Goal: Task Accomplishment & Management: Complete application form

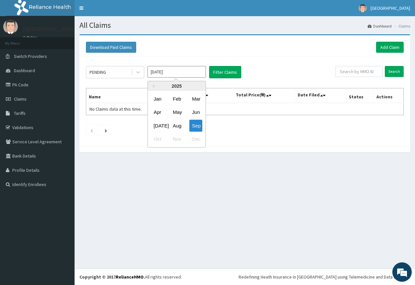
click at [190, 70] on input "[DATE]" at bounding box center [176, 72] width 58 height 12
click at [176, 127] on div "Aug" at bounding box center [176, 126] width 13 height 12
type input "Aug 2025"
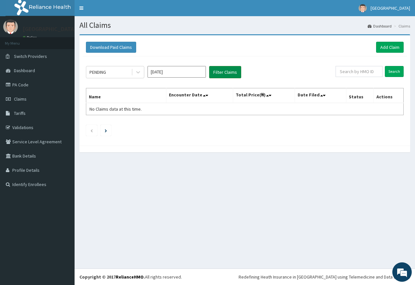
click at [218, 72] on button "Filter Claims" at bounding box center [225, 72] width 32 height 12
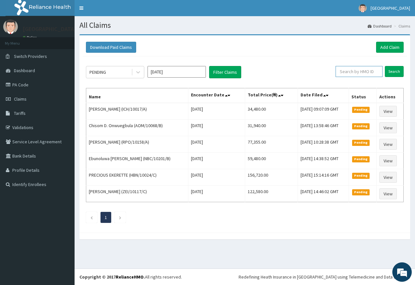
click at [350, 73] on input "text" at bounding box center [358, 71] width 47 height 11
paste input "ENP/10776/C"
type input "ENP/10776/C"
click at [394, 70] on input "Search" at bounding box center [394, 71] width 19 height 11
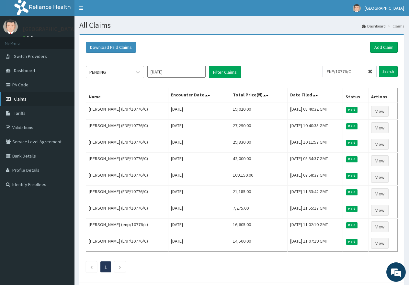
click at [22, 100] on span "Claims" at bounding box center [20, 99] width 13 height 6
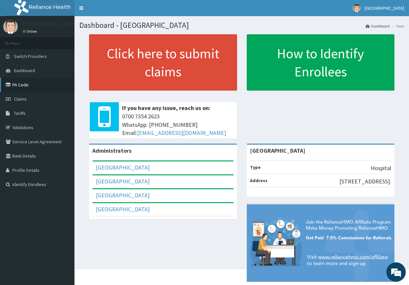
click at [19, 84] on link "PA Code" at bounding box center [37, 85] width 75 height 14
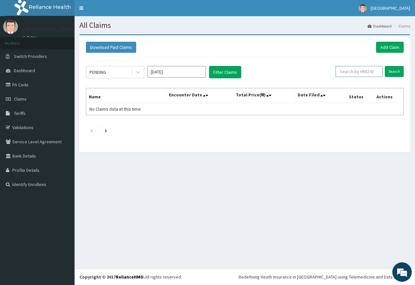
click at [346, 69] on input "text" at bounding box center [358, 71] width 47 height 11
paste input "KGP/10031/B"
type input "KGP/10031/B"
click at [394, 72] on input "Search" at bounding box center [394, 71] width 19 height 11
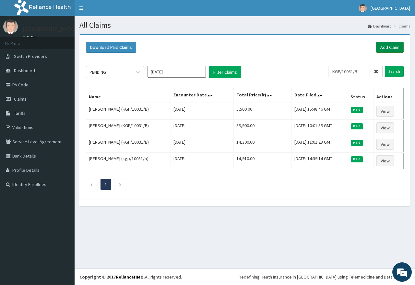
click at [387, 46] on link "Add Claim" at bounding box center [390, 47] width 28 height 11
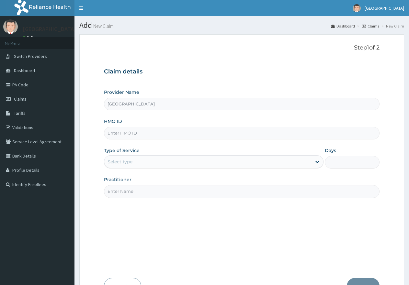
click at [171, 135] on input "HMO ID" at bounding box center [242, 133] width 276 height 13
type input "KGP/10031/B"
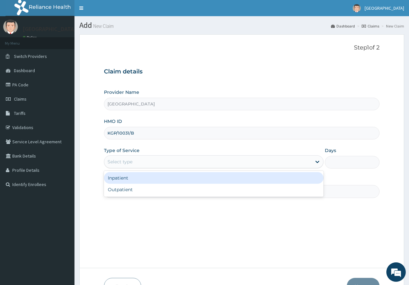
click at [127, 163] on div "Select type" at bounding box center [120, 162] width 25 height 6
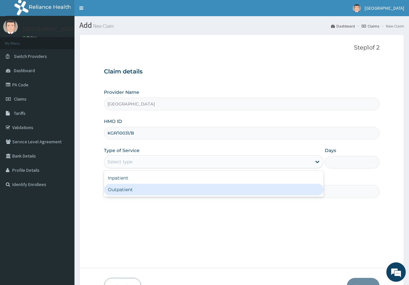
click at [128, 191] on div "Outpatient" at bounding box center [213, 190] width 219 height 12
type input "1"
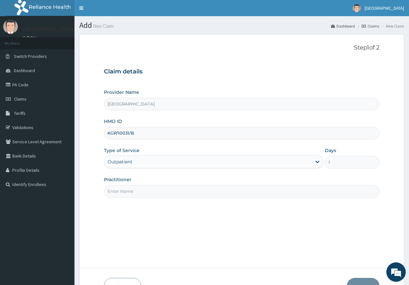
click at [137, 191] on input "Practitioner" at bounding box center [242, 191] width 276 height 13
type input "gp"
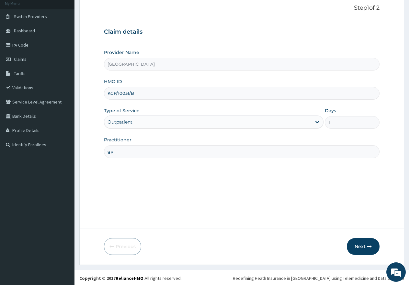
scroll to position [41, 0]
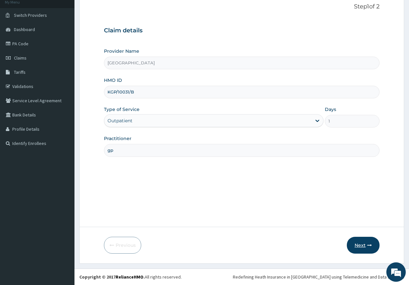
click at [365, 248] on button "Next" at bounding box center [363, 245] width 33 height 17
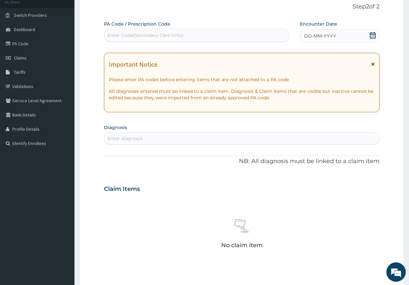
scroll to position [0, 0]
click at [372, 33] on icon at bounding box center [373, 35] width 6 height 6
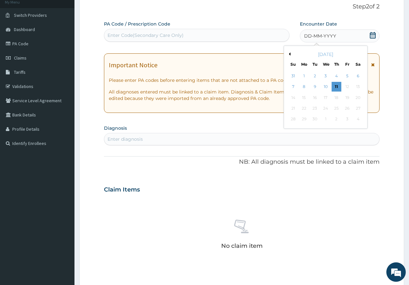
click at [290, 54] on button "Previous Month" at bounding box center [288, 53] width 3 height 3
click at [302, 97] on div "11" at bounding box center [304, 98] width 10 height 10
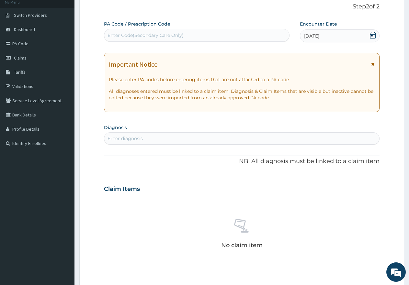
click at [223, 139] on div "Enter diagnosis" at bounding box center [241, 138] width 275 height 10
type input "pregnanc"
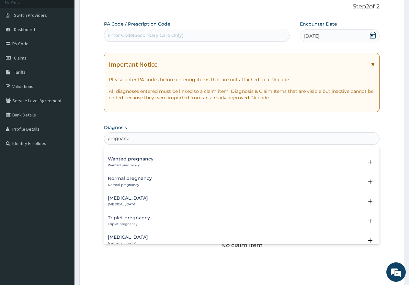
scroll to position [389, 0]
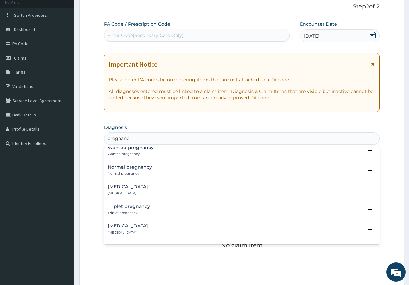
click at [134, 206] on h4 "Triplet pregnancy" at bounding box center [129, 206] width 42 height 5
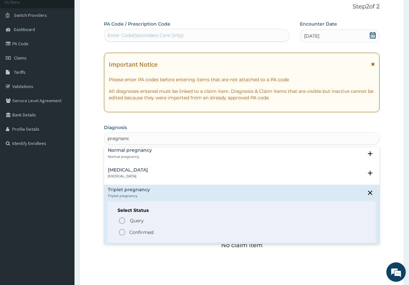
scroll to position [421, 0]
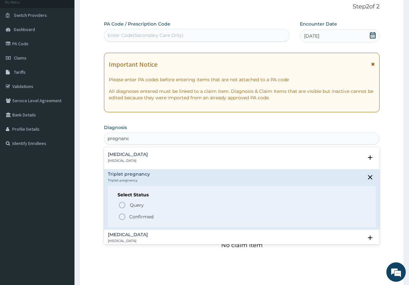
click at [123, 217] on icon "status option filled" at bounding box center [122, 217] width 8 height 8
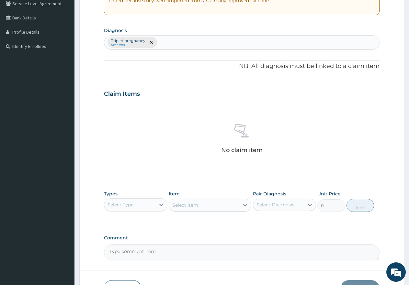
scroll to position [171, 0]
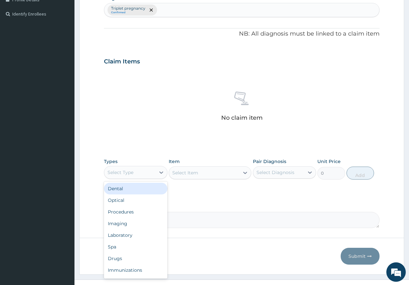
click at [142, 173] on div "Select Type" at bounding box center [129, 173] width 51 height 10
click at [130, 211] on div "Procedures" at bounding box center [136, 212] width 64 height 12
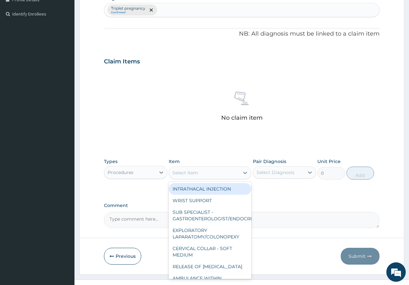
click at [200, 171] on div "Select Item" at bounding box center [204, 173] width 70 height 10
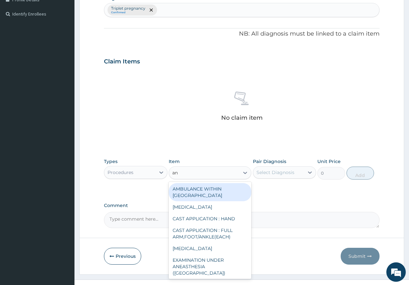
type input "anc"
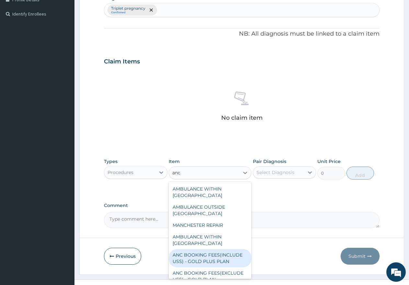
click at [222, 258] on div "ANC BOOKING FEES(INCLUDE USS) - GOLD PLUS PLAN" at bounding box center [210, 258] width 83 height 18
type input "100000"
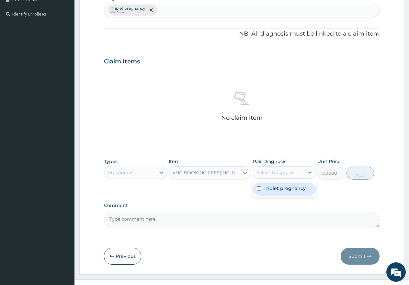
click at [271, 171] on div "Select Diagnosis" at bounding box center [276, 172] width 38 height 6
click at [260, 189] on input "checkbox" at bounding box center [259, 189] width 4 height 4
checkbox input "true"
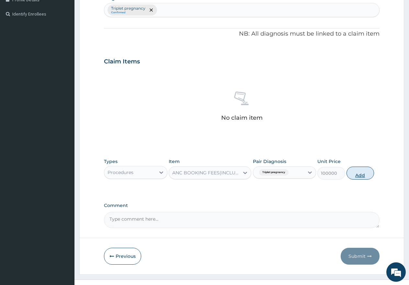
click at [365, 173] on button "Add" at bounding box center [361, 173] width 28 height 13
type input "0"
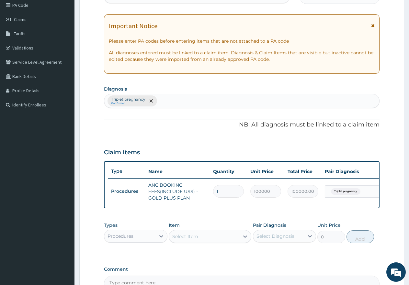
scroll to position [95, 0]
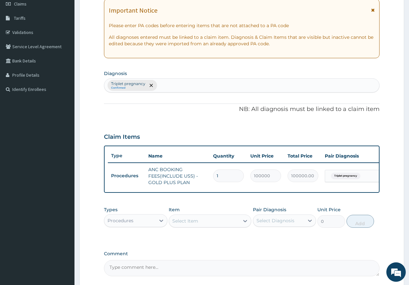
click at [182, 84] on div "Triplet pregnancy Confirmed" at bounding box center [241, 86] width 275 height 14
type input "sepsi"
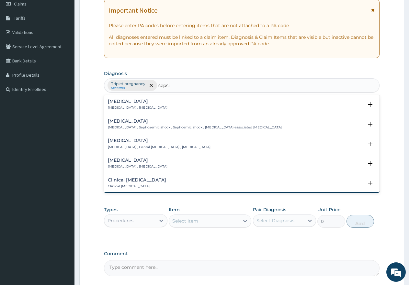
click at [120, 105] on div "Sepsis Systemic infection , Sepsis" at bounding box center [138, 104] width 60 height 11
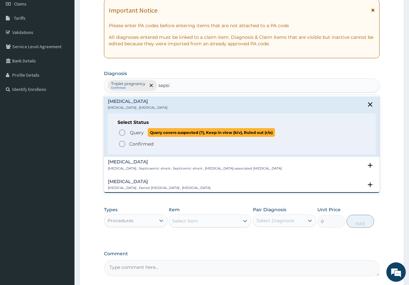
click at [120, 131] on circle "status option query" at bounding box center [122, 133] width 6 height 6
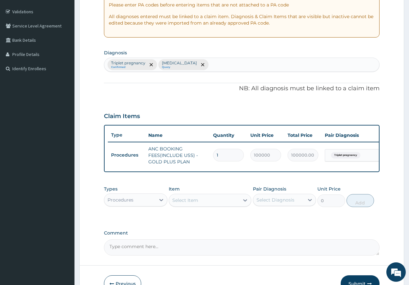
scroll to position [128, 0]
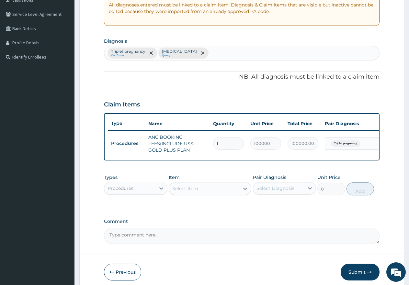
click at [137, 193] on div "Procedures" at bounding box center [129, 188] width 51 height 10
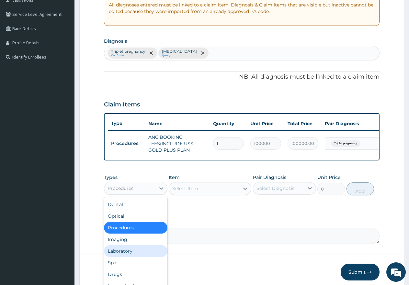
click at [126, 256] on div "Laboratory" at bounding box center [136, 252] width 64 height 12
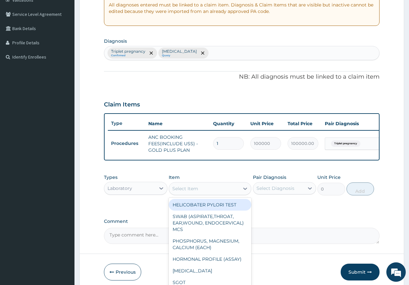
click at [200, 194] on div "Select Item" at bounding box center [204, 189] width 70 height 10
type input "fu"
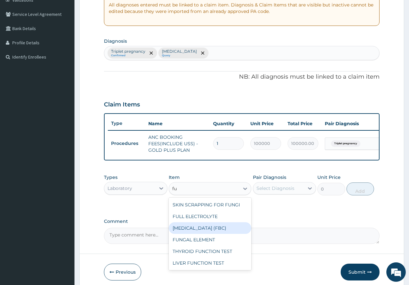
click at [200, 233] on div "FULL BLOOD COUNT (FBC)" at bounding box center [210, 229] width 83 height 12
type input "7000"
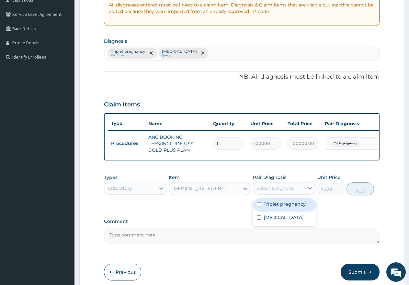
click at [270, 192] on div "Select Diagnosis" at bounding box center [276, 188] width 38 height 6
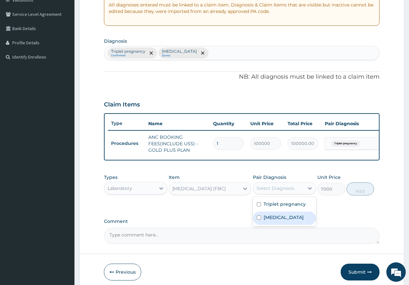
click at [257, 220] on input "checkbox" at bounding box center [259, 218] width 4 height 4
checkbox input "true"
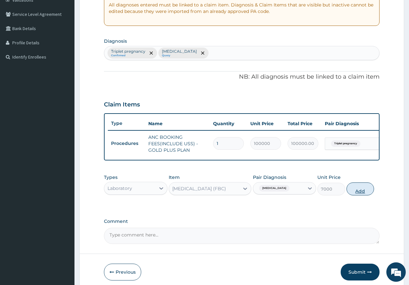
click at [354, 195] on button "Add" at bounding box center [361, 189] width 28 height 13
type input "0"
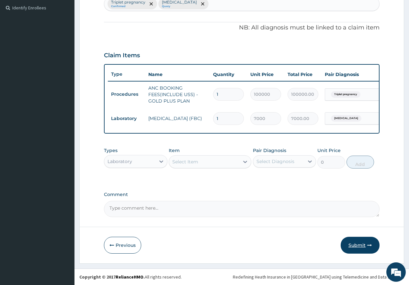
click at [355, 244] on button "Submit" at bounding box center [360, 245] width 39 height 17
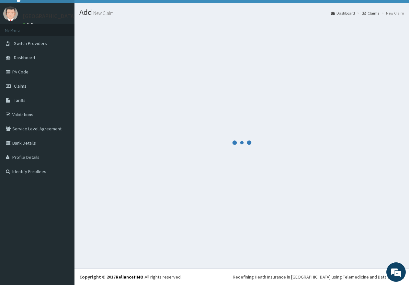
scroll to position [182, 0]
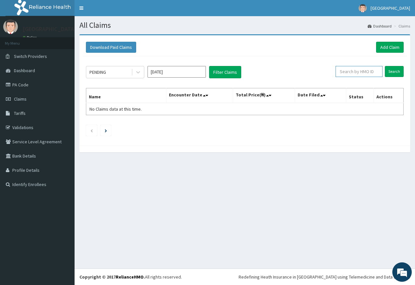
click at [344, 71] on input "text" at bounding box center [358, 71] width 47 height 11
paste input "MNL/10221/B"
type input "MNL/10221/B"
click at [394, 72] on input "Search" at bounding box center [394, 71] width 19 height 11
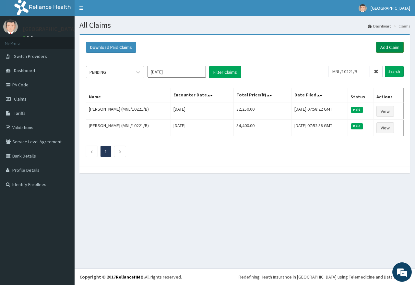
click at [387, 46] on link "Add Claim" at bounding box center [390, 47] width 28 height 11
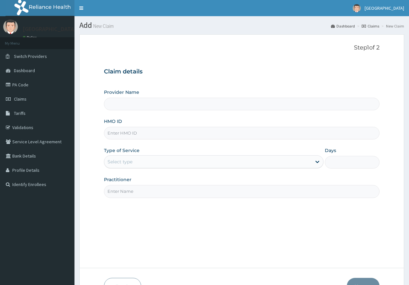
paste input "MNL/10221/B"
type input "MNL/10221/B"
type input "[GEOGRAPHIC_DATA]"
type input "MNL/10221/B"
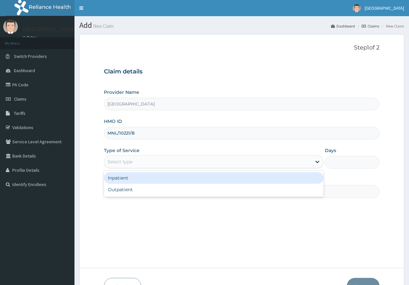
click at [163, 161] on div "Select type" at bounding box center [207, 162] width 207 height 10
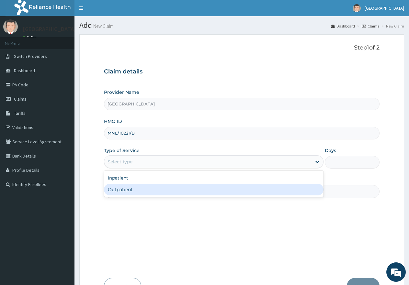
click at [156, 188] on div "Outpatient" at bounding box center [213, 190] width 219 height 12
type input "1"
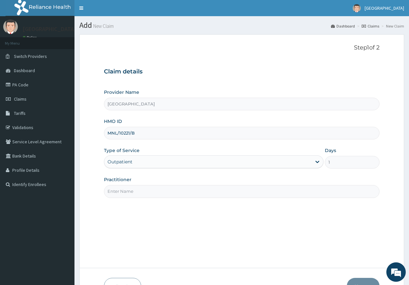
click at [156, 189] on input "Practitioner" at bounding box center [242, 191] width 276 height 13
type input "gp"
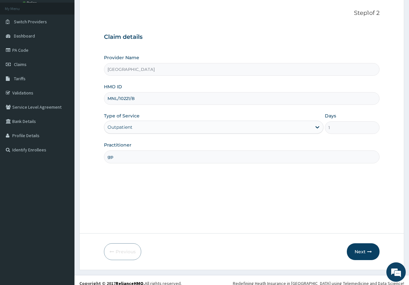
scroll to position [41, 0]
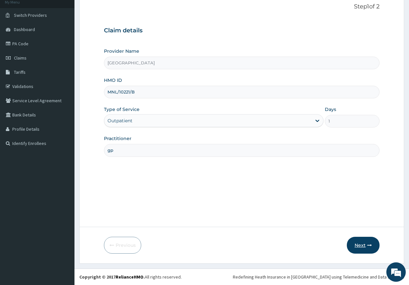
click at [365, 247] on button "Next" at bounding box center [363, 245] width 33 height 17
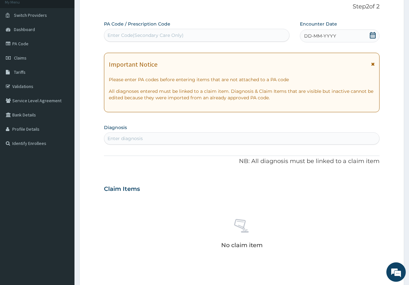
scroll to position [0, 0]
click at [178, 136] on div "Enter diagnosis" at bounding box center [241, 138] width 275 height 10
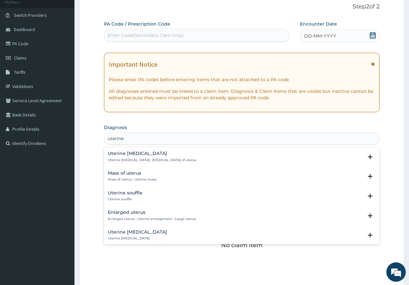
type input "uterine l"
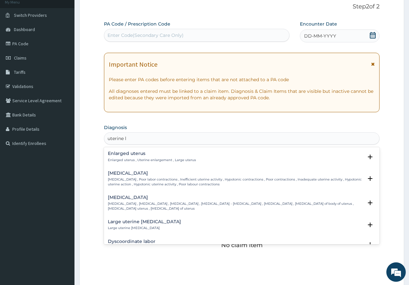
click at [133, 196] on h4 "Uterine leiomyoma" at bounding box center [235, 197] width 255 height 5
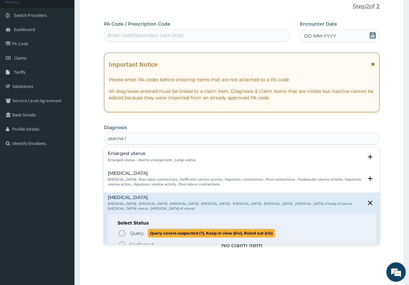
drag, startPoint x: 121, startPoint y: 233, endPoint x: 130, endPoint y: 220, distance: 15.4
click at [121, 232] on icon "status option query" at bounding box center [122, 234] width 8 height 8
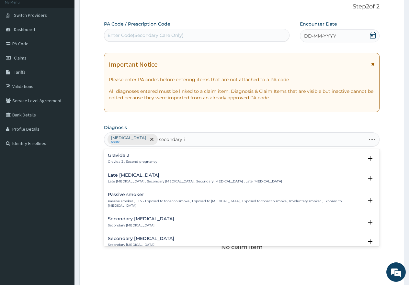
type input "secondary in"
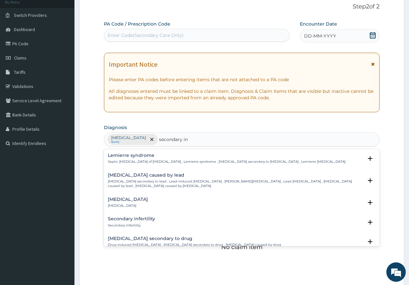
click at [139, 217] on h4 "Secondary infertility" at bounding box center [131, 219] width 47 height 5
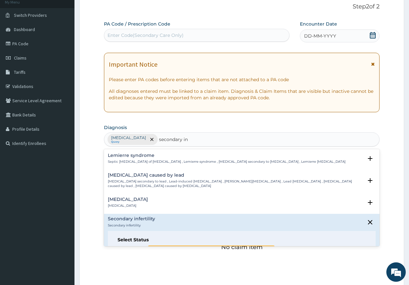
click at [121, 248] on circle "status option query" at bounding box center [122, 251] width 6 height 6
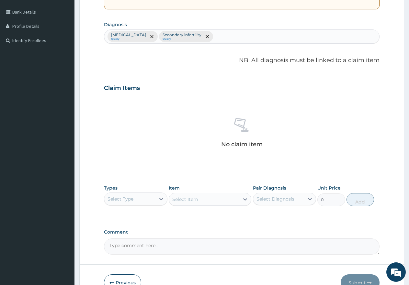
scroll to position [171, 0]
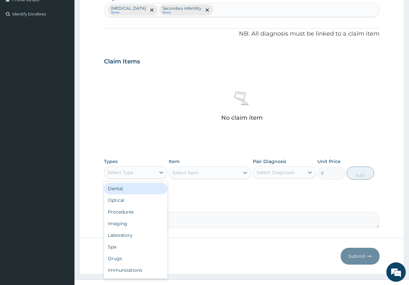
click at [140, 170] on div "Select Type" at bounding box center [129, 173] width 51 height 10
click at [133, 210] on div "Procedures" at bounding box center [136, 212] width 64 height 12
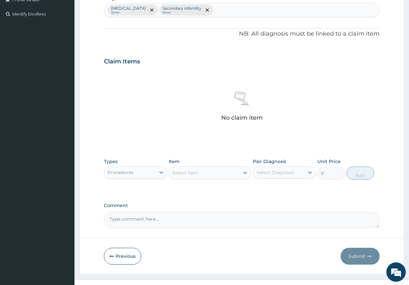
click at [207, 173] on div "Select Item" at bounding box center [204, 173] width 70 height 10
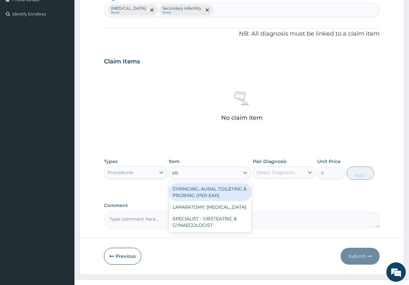
type input "obs"
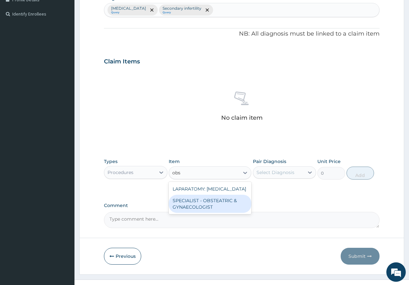
click at [208, 211] on div "SPECIALIST - OBSTEATRIC & GYNAECOLOGIST" at bounding box center [210, 204] width 83 height 18
type input "15000"
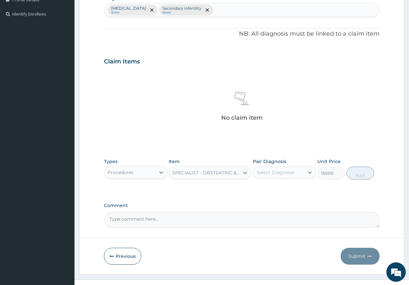
click at [273, 175] on div "Select Diagnosis" at bounding box center [276, 172] width 38 height 6
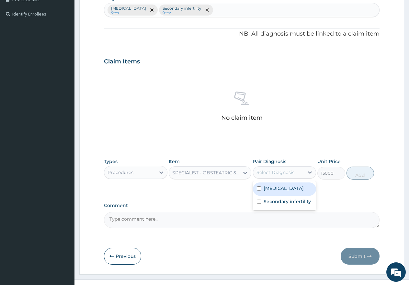
click at [260, 189] on input "checkbox" at bounding box center [259, 189] width 4 height 4
checkbox input "true"
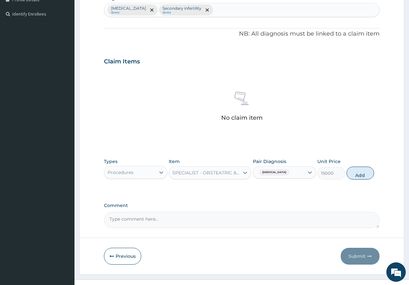
click at [264, 176] on div "Uterine leiomyoma" at bounding box center [274, 172] width 34 height 8
drag, startPoint x: 272, startPoint y: 176, endPoint x: 270, endPoint y: 180, distance: 5.2
click at [272, 177] on div "Uterine leiomyoma" at bounding box center [274, 172] width 34 height 8
click at [260, 202] on input "checkbox" at bounding box center [259, 202] width 4 height 4
checkbox input "true"
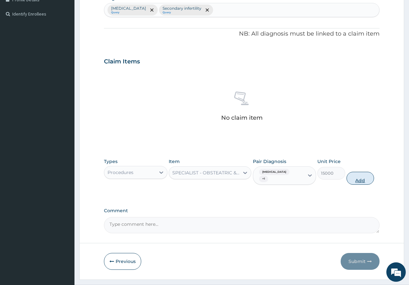
click at [361, 179] on button "Add" at bounding box center [361, 178] width 28 height 13
type input "0"
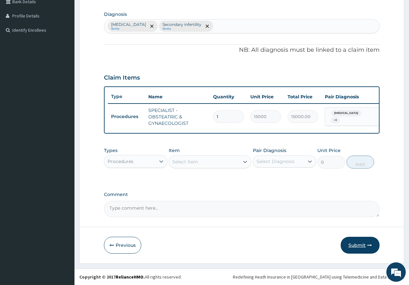
click at [363, 248] on button "Submit" at bounding box center [360, 245] width 39 height 17
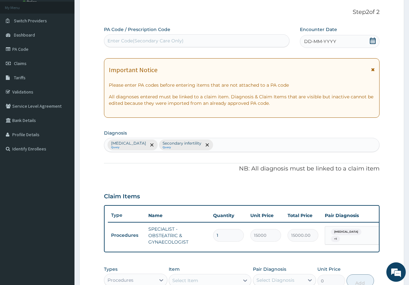
scroll to position [0, 0]
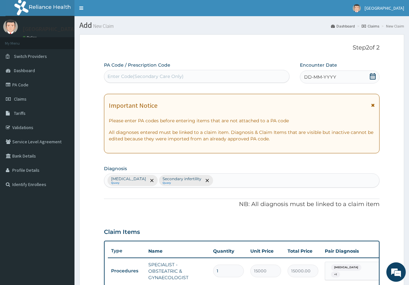
click at [133, 75] on div "Enter Code(Secondary Care Only)" at bounding box center [146, 76] width 76 height 6
paste input "PA/A8E87A"
type input "PA/A8E87A"
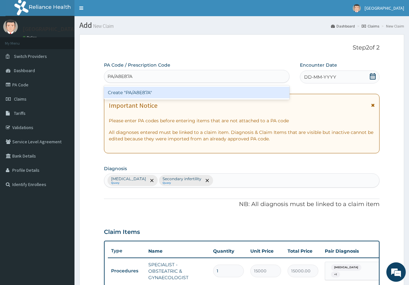
click at [139, 91] on div "Create "PA/A8E87A"" at bounding box center [197, 93] width 186 height 12
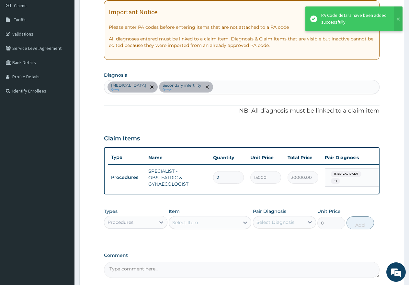
scroll to position [97, 0]
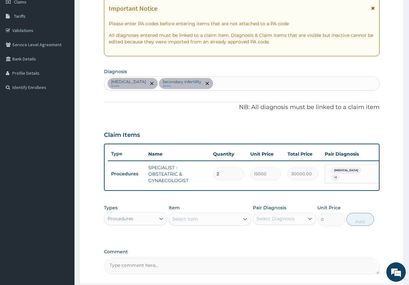
type input "0.00"
type input "1"
type input "15000.00"
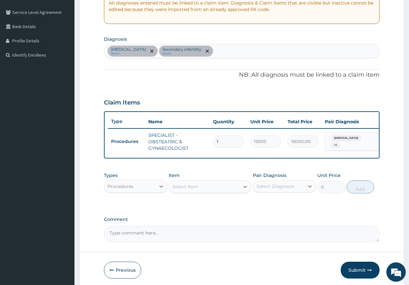
scroll to position [160, 0]
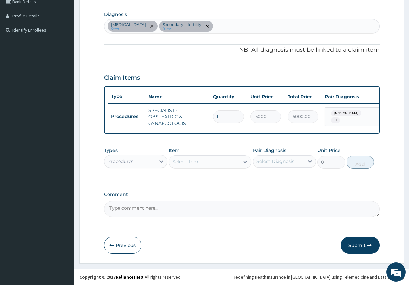
type input "1"
click at [367, 248] on button "Submit" at bounding box center [360, 245] width 39 height 17
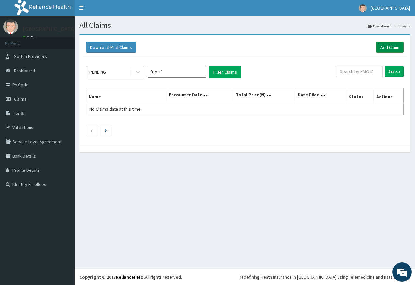
click at [387, 49] on link "Add Claim" at bounding box center [390, 47] width 28 height 11
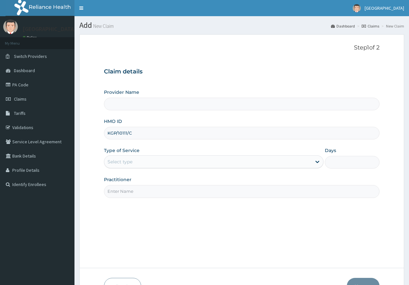
type input "KGP/10111/C"
click at [117, 160] on div "Select type" at bounding box center [120, 162] width 25 height 6
type input "1"
type input "[GEOGRAPHIC_DATA]"
click at [121, 190] on input "Practitioner" at bounding box center [242, 191] width 276 height 13
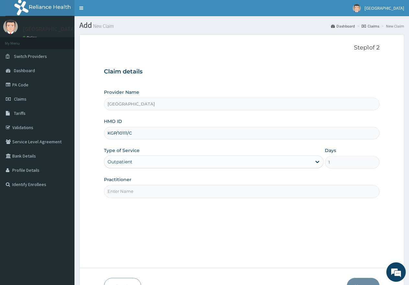
click at [141, 193] on input "Practitioner" at bounding box center [242, 191] width 276 height 13
type input "gp"
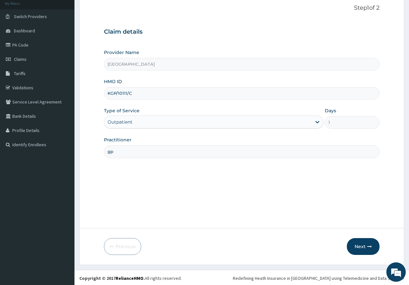
scroll to position [41, 0]
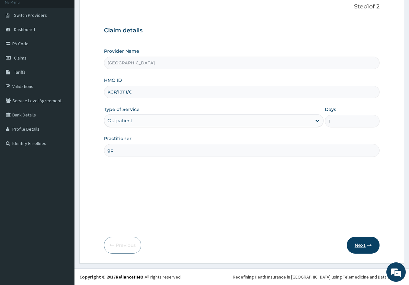
click at [363, 247] on button "Next" at bounding box center [363, 245] width 33 height 17
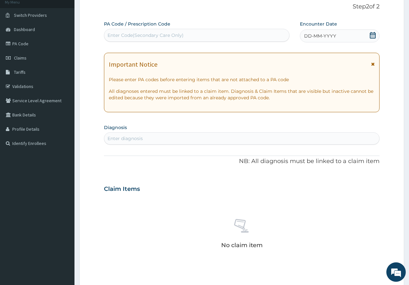
scroll to position [0, 0]
click at [149, 35] on div "Enter Code(Secondary Care Only)" at bounding box center [146, 35] width 76 height 6
paste input "PA/964A44"
type input "PA/964A44"
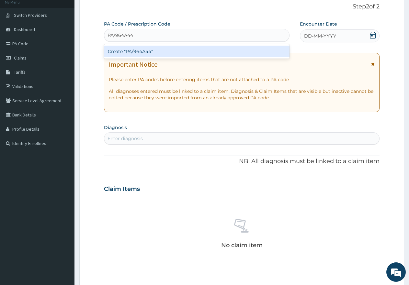
click at [144, 51] on div "Create "PA/964A44"" at bounding box center [197, 52] width 186 height 12
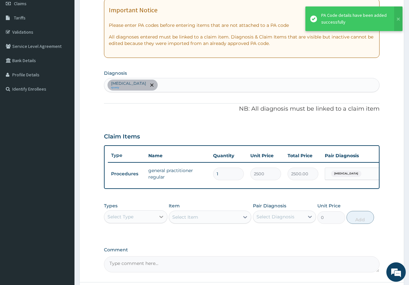
scroll to position [106, 0]
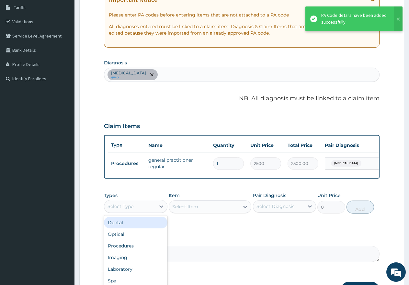
click at [134, 212] on div "Select Type" at bounding box center [129, 207] width 51 height 10
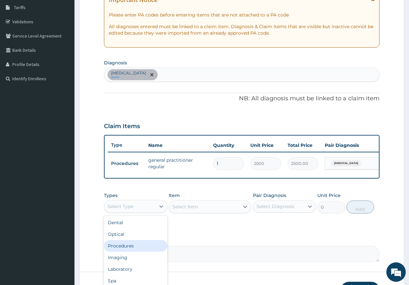
click at [129, 251] on div "Procedures" at bounding box center [136, 246] width 64 height 12
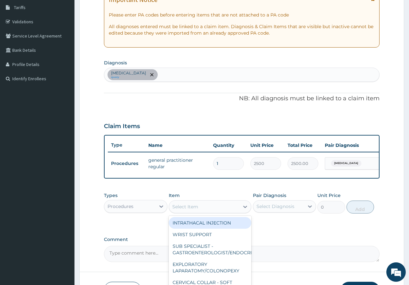
click at [186, 210] on div "Select Item" at bounding box center [185, 207] width 26 height 6
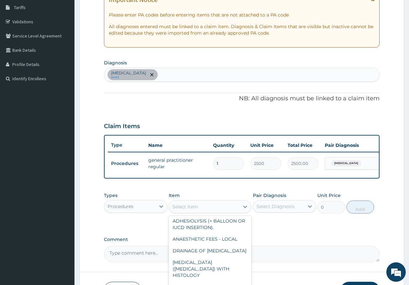
scroll to position [2546, 0]
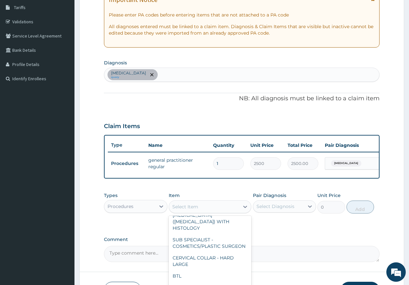
type input "15000"
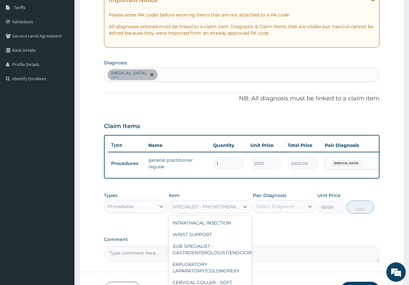
click at [195, 210] on div "SPECIALIST - PHYSIOTHERAPIST/OPTHOMETRIST" at bounding box center [206, 207] width 68 height 6
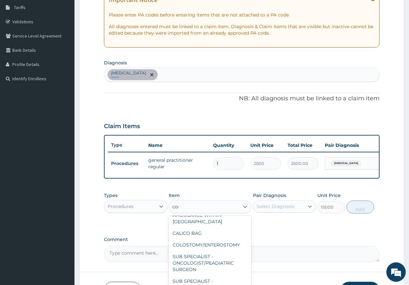
scroll to position [0, 0]
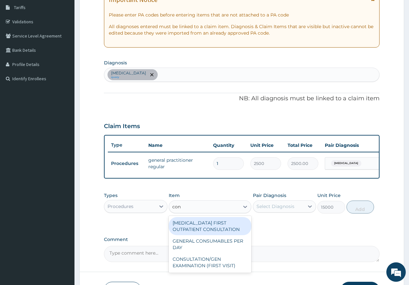
type input "cons"
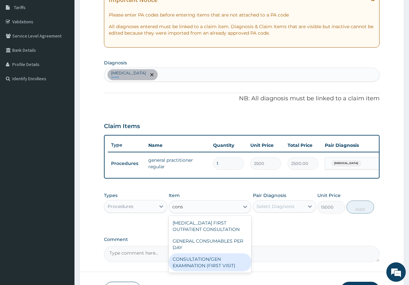
drag, startPoint x: 191, startPoint y: 266, endPoint x: 219, endPoint y: 258, distance: 29.2
click at [193, 266] on div "CONSULTATION/GEN EXAMINATION (FIRST VISIT)" at bounding box center [210, 263] width 83 height 18
type input "5000"
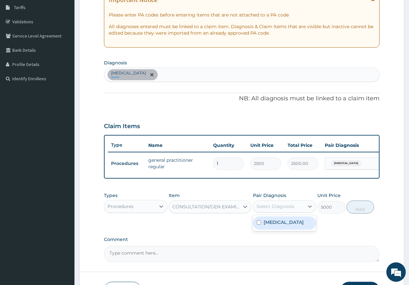
click at [266, 210] on div "Select Diagnosis" at bounding box center [276, 206] width 38 height 6
click at [262, 229] on div "Malaria" at bounding box center [285, 223] width 64 height 13
checkbox input "true"
click at [361, 214] on button "Add" at bounding box center [361, 207] width 28 height 13
type input "0"
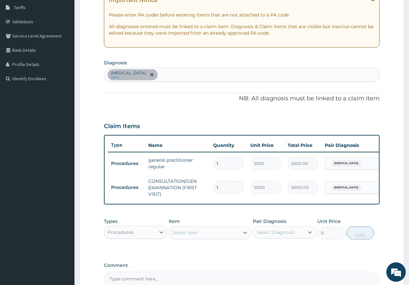
scroll to position [0, 50]
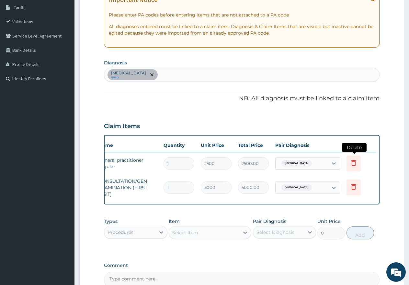
click at [352, 162] on icon at bounding box center [354, 163] width 5 height 6
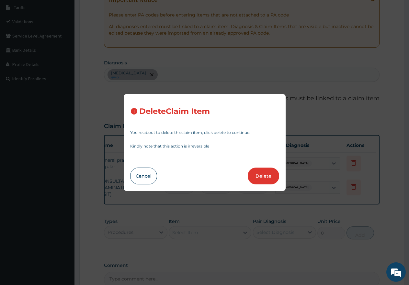
click at [265, 172] on button "Delete" at bounding box center [263, 176] width 31 height 17
type input "5000"
type input "5000.00"
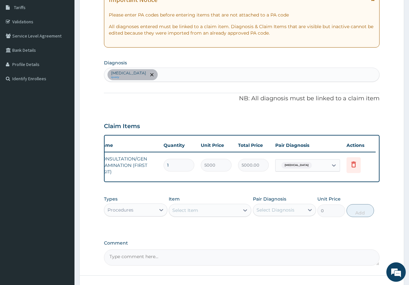
scroll to position [0, 0]
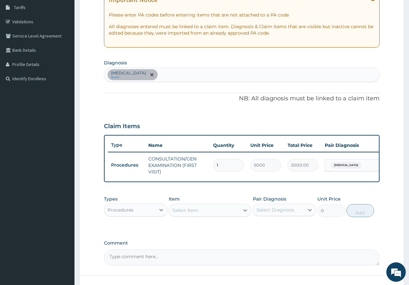
click at [139, 215] on div "Procedures" at bounding box center [129, 210] width 51 height 10
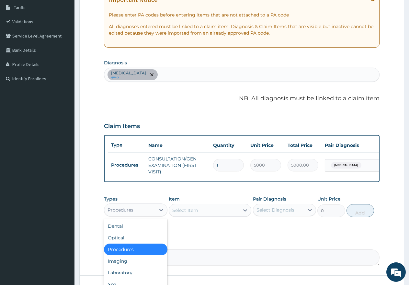
scroll to position [138, 0]
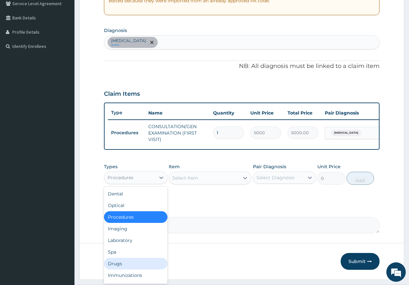
click at [123, 267] on div "Drugs" at bounding box center [136, 264] width 64 height 12
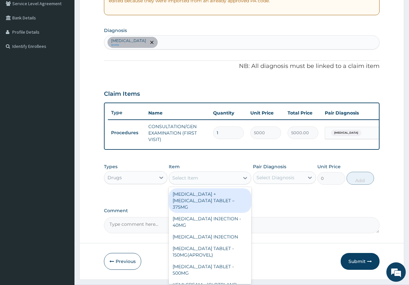
click at [214, 183] on div "Select Item" at bounding box center [204, 178] width 70 height 10
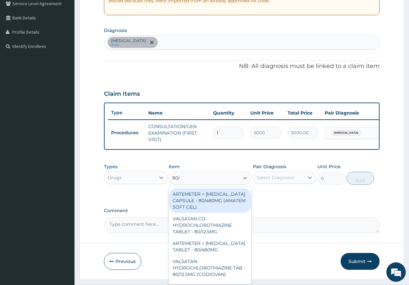
type input "80/4"
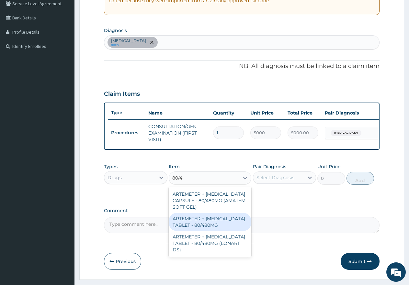
click at [195, 228] on div "ARTEMETER + LUMEFANTRINE TABLET - 80/480MG" at bounding box center [210, 222] width 83 height 18
type input "650"
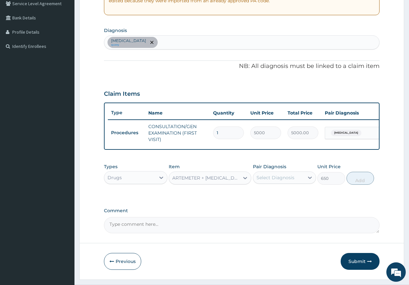
click at [277, 180] on div "Select Diagnosis" at bounding box center [276, 178] width 38 height 6
click at [260, 196] on input "checkbox" at bounding box center [259, 194] width 4 height 4
checkbox input "true"
click at [361, 185] on button "Add" at bounding box center [361, 178] width 28 height 13
type input "0"
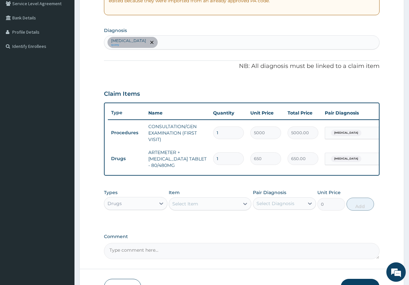
type input "0.00"
type input "6"
type input "3900.00"
type input "6"
click at [189, 207] on div "Select Item" at bounding box center [185, 204] width 26 height 6
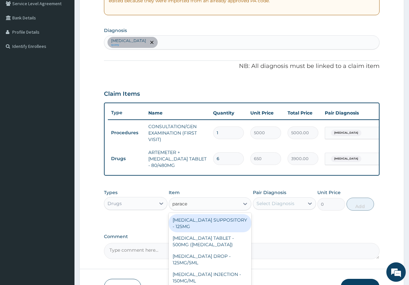
type input "paracet"
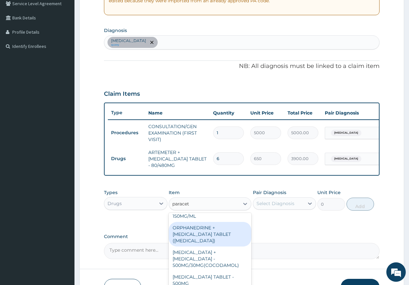
scroll to position [75, 0]
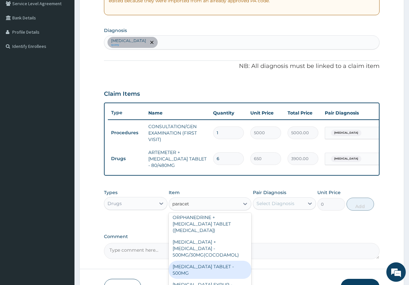
drag, startPoint x: 203, startPoint y: 265, endPoint x: 207, endPoint y: 262, distance: 5.5
click at [204, 265] on div "PARACETAMOL TABLET - 500MG" at bounding box center [210, 270] width 83 height 18
type input "60"
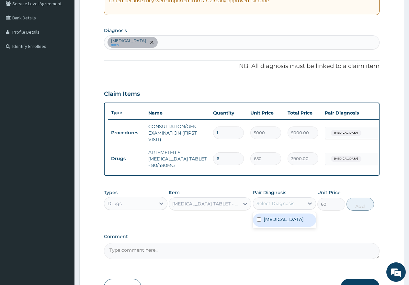
click at [271, 207] on div "Select Diagnosis" at bounding box center [276, 204] width 38 height 6
click at [258, 222] on input "checkbox" at bounding box center [259, 220] width 4 height 4
checkbox input "true"
click at [362, 211] on button "Add" at bounding box center [361, 204] width 28 height 13
type input "0"
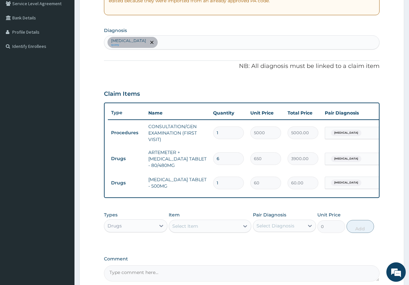
type input "18"
type input "1080.00"
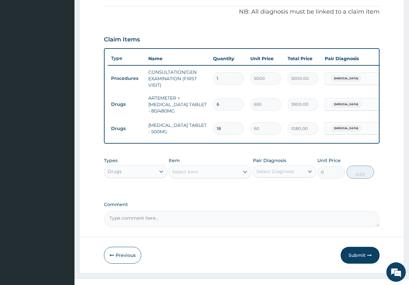
scroll to position [203, 0]
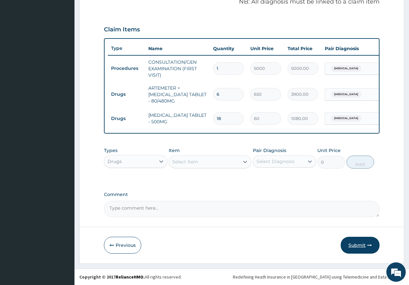
type input "18"
click at [363, 251] on button "Submit" at bounding box center [360, 245] width 39 height 17
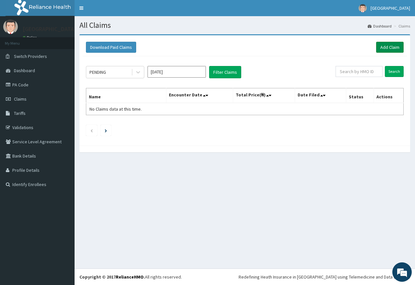
click at [391, 48] on link "Add Claim" at bounding box center [390, 47] width 28 height 11
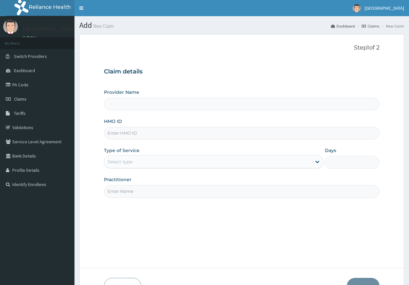
type input "[GEOGRAPHIC_DATA]"
click at [149, 133] on input "HMO ID" at bounding box center [242, 133] width 276 height 13
paste input "SOU/10006/C"
type input "SOU/10006/C"
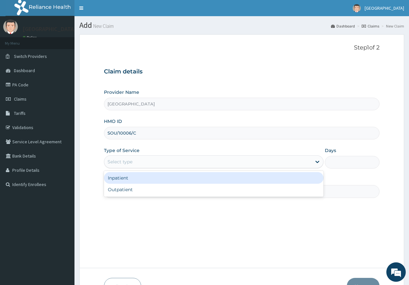
click at [143, 163] on div "Select type" at bounding box center [207, 162] width 207 height 10
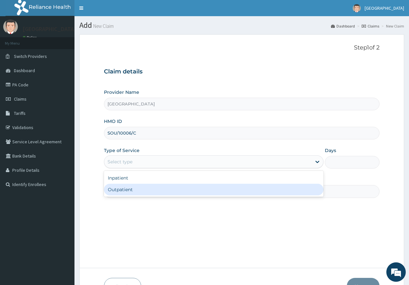
click at [136, 190] on div "Outpatient" at bounding box center [213, 190] width 219 height 12
type input "1"
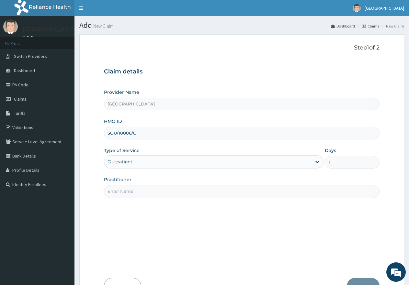
click at [136, 190] on input "Practitioner" at bounding box center [242, 191] width 276 height 13
type input "gp"
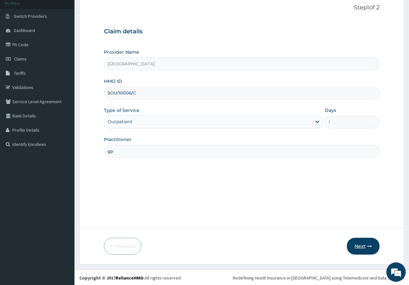
scroll to position [41, 0]
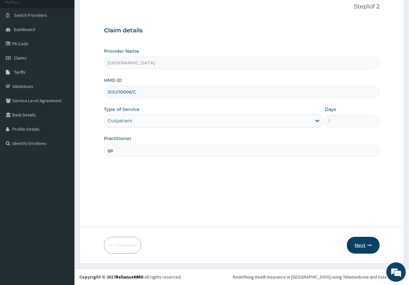
click at [364, 244] on button "Next" at bounding box center [363, 245] width 33 height 17
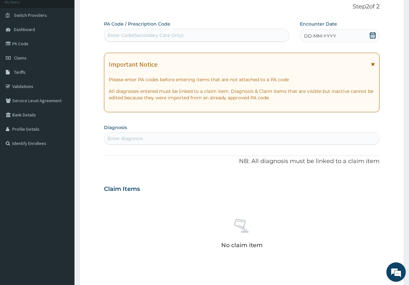
scroll to position [0, 0]
click at [372, 35] on icon at bounding box center [373, 35] width 6 height 6
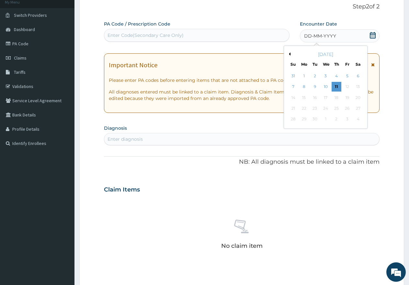
click at [290, 55] on button "Previous Month" at bounding box center [288, 53] width 3 height 3
click at [325, 108] on div "20" at bounding box center [326, 109] width 10 height 10
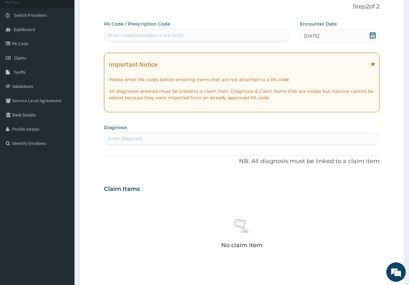
click at [216, 139] on div "Enter diagnosis" at bounding box center [241, 138] width 275 height 10
type input "malaria"
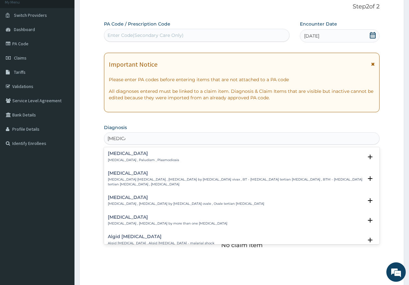
click at [115, 157] on div "Malaria Malaria , Paludism , Plasmodiosis" at bounding box center [143, 156] width 71 height 11
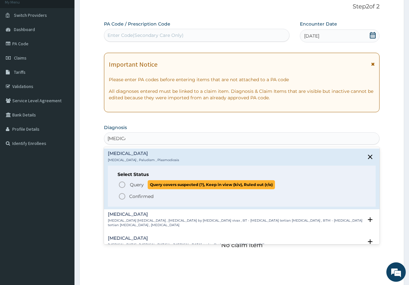
drag, startPoint x: 120, startPoint y: 186, endPoint x: 130, endPoint y: 182, distance: 11.0
click at [120, 186] on icon "status option query" at bounding box center [122, 185] width 8 height 8
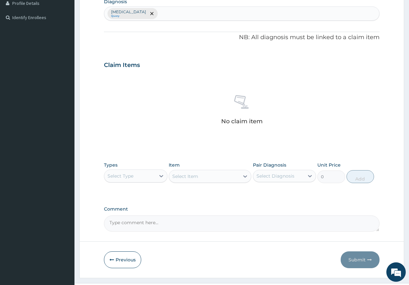
scroll to position [171, 0]
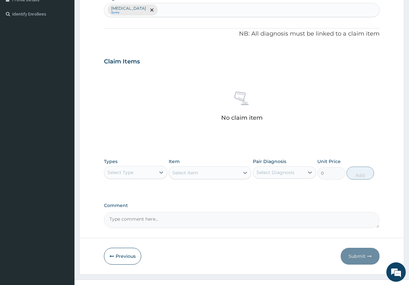
click at [144, 173] on div "Select Type" at bounding box center [129, 173] width 51 height 10
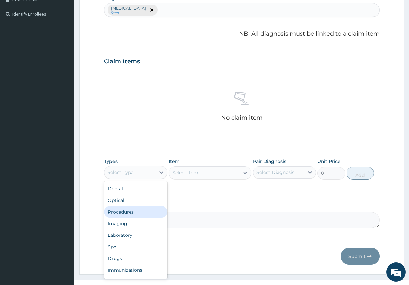
click at [133, 212] on div "Procedures" at bounding box center [136, 212] width 64 height 12
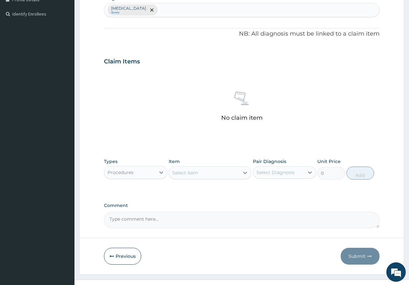
click at [204, 172] on div "Select Item" at bounding box center [204, 173] width 70 height 10
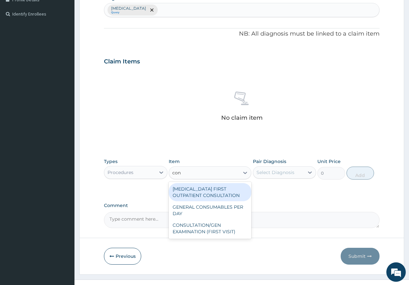
type input "cons"
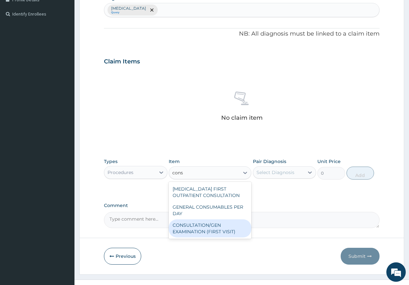
drag, startPoint x: 191, startPoint y: 228, endPoint x: 201, endPoint y: 225, distance: 10.6
click at [193, 228] on div "CONSULTATION/GEN EXAMINATION (FIRST VISIT)" at bounding box center [210, 229] width 83 height 18
type input "5000"
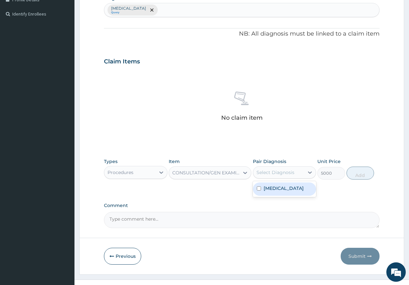
click at [276, 173] on div "Select Diagnosis" at bounding box center [276, 172] width 38 height 6
click at [258, 190] on input "checkbox" at bounding box center [259, 189] width 4 height 4
checkbox input "true"
click at [363, 176] on button "Add" at bounding box center [361, 173] width 28 height 13
type input "0"
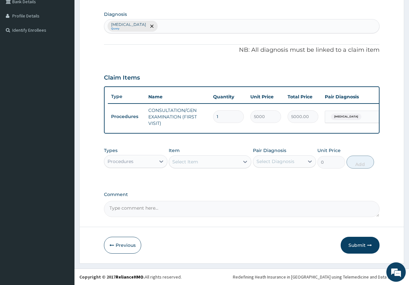
scroll to position [160, 0]
click at [143, 158] on div "Procedures" at bounding box center [129, 161] width 51 height 10
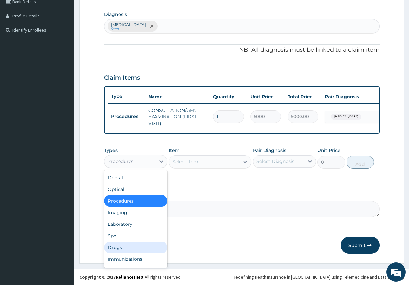
click at [121, 246] on div "Drugs" at bounding box center [136, 248] width 64 height 12
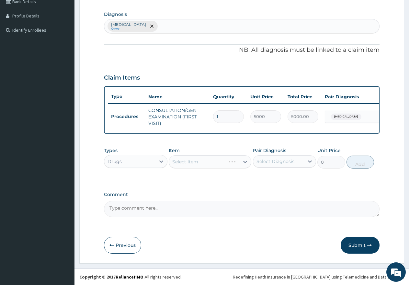
click at [210, 163] on div "Select Item" at bounding box center [210, 162] width 83 height 13
click at [210, 162] on div "Select Item" at bounding box center [210, 162] width 83 height 13
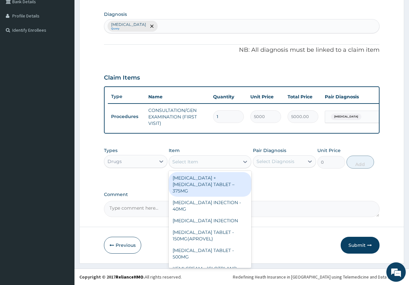
click at [210, 162] on div "Select Item" at bounding box center [204, 162] width 70 height 10
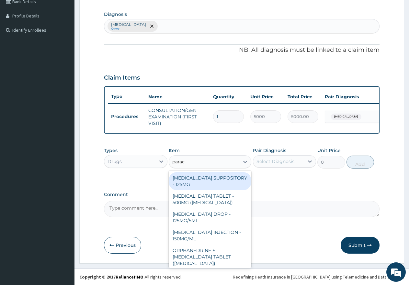
type input "parace"
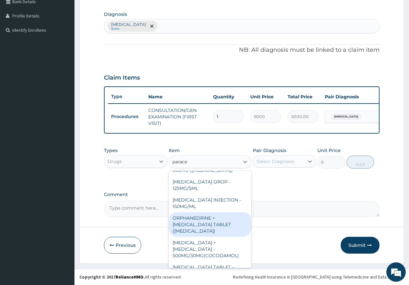
scroll to position [65, 0]
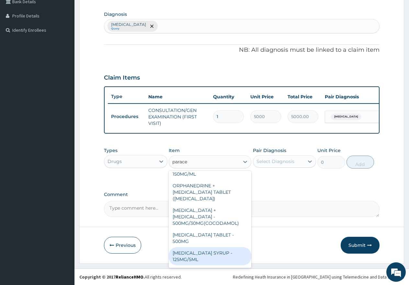
drag, startPoint x: 208, startPoint y: 246, endPoint x: 219, endPoint y: 234, distance: 16.5
click at [209, 248] on div "PARACETAMOL SYRUP - 125MG/5ML" at bounding box center [210, 257] width 83 height 18
type input "1500"
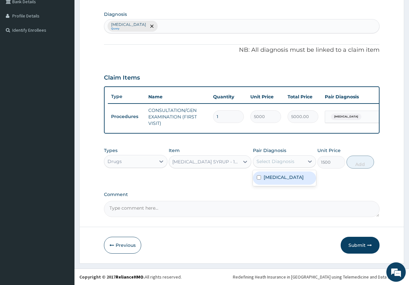
click at [274, 163] on div "Select Diagnosis" at bounding box center [276, 161] width 38 height 6
drag, startPoint x: 260, startPoint y: 178, endPoint x: 295, endPoint y: 174, distance: 35.0
click at [260, 178] on input "checkbox" at bounding box center [259, 178] width 4 height 4
checkbox input "true"
click at [359, 164] on button "Add" at bounding box center [361, 162] width 28 height 13
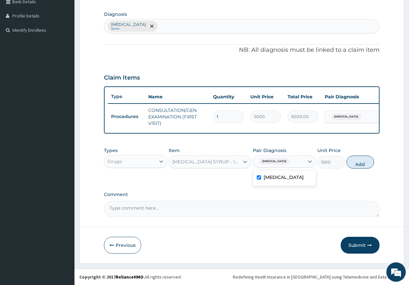
type input "0"
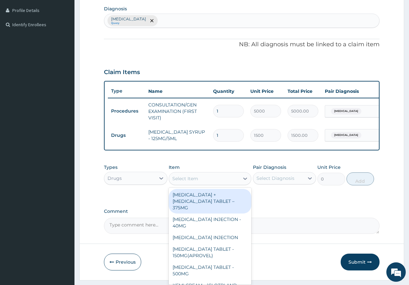
click at [208, 184] on div "Select Item" at bounding box center [204, 179] width 70 height 10
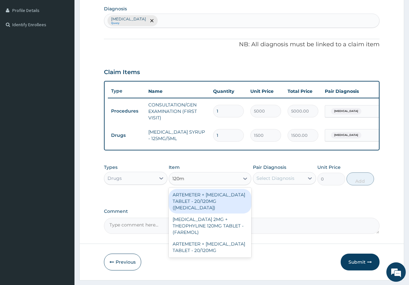
type input "120mg"
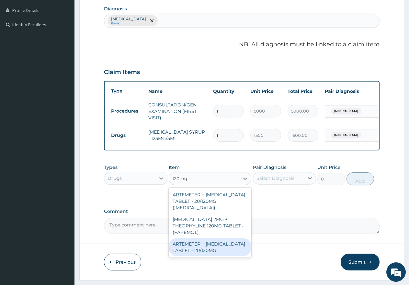
click at [211, 246] on div "ARTEMETER + LUMEFANTRINE TABLET - 20/120MG" at bounding box center [210, 247] width 83 height 18
type input "350"
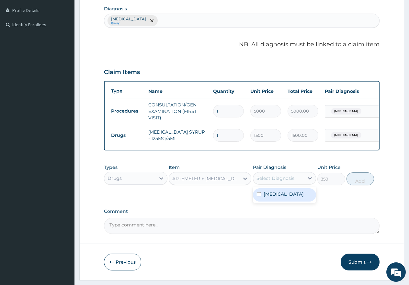
click at [271, 182] on div "Select Diagnosis" at bounding box center [276, 178] width 38 height 6
click at [258, 197] on input "checkbox" at bounding box center [259, 194] width 4 height 4
checkbox input "true"
click at [357, 186] on button "Add" at bounding box center [361, 179] width 28 height 13
type input "0"
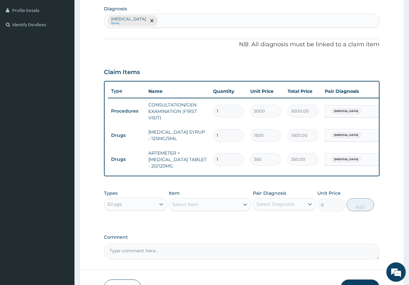
type input "0.00"
type input "6"
type input "2100.00"
type input "6"
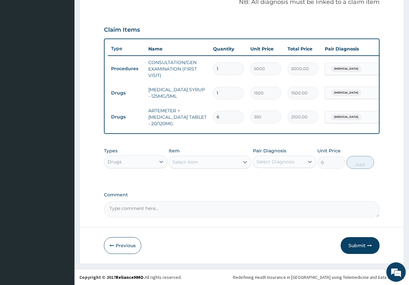
scroll to position [208, 0]
click at [350, 246] on button "Submit" at bounding box center [360, 245] width 39 height 17
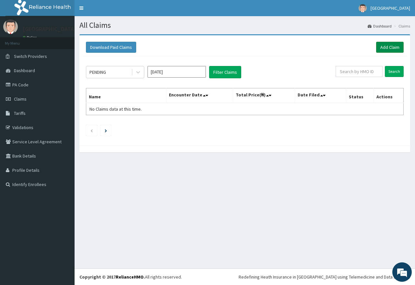
click at [390, 49] on link "Add Claim" at bounding box center [390, 47] width 28 height 11
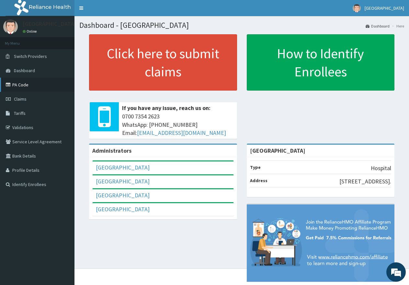
click at [13, 86] on link "PA Code" at bounding box center [37, 85] width 75 height 14
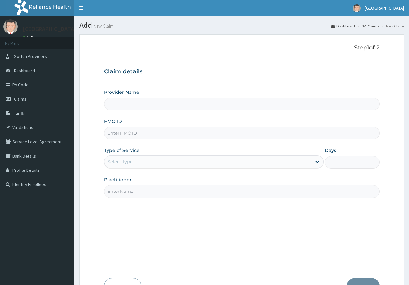
click at [184, 132] on input "HMO ID" at bounding box center [242, 133] width 276 height 13
paste input "AMO/10018/B"
type input "AMO/10018/B"
type input "[GEOGRAPHIC_DATA]"
type input "AMO/10018/B"
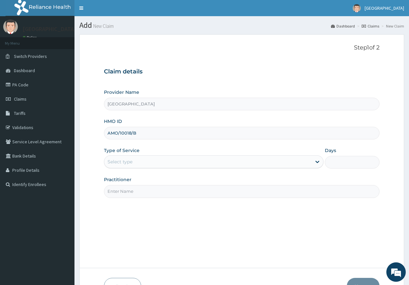
click at [163, 165] on div "Select type" at bounding box center [207, 162] width 207 height 10
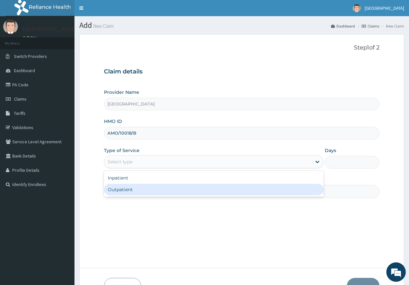
click at [155, 194] on div "Outpatient" at bounding box center [213, 190] width 219 height 12
type input "1"
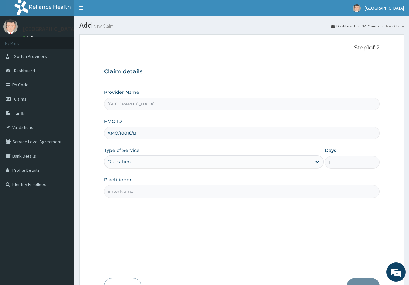
click at [156, 193] on input "Practitioner" at bounding box center [242, 191] width 276 height 13
type input "gp"
click at [140, 194] on input "gp" at bounding box center [242, 191] width 276 height 13
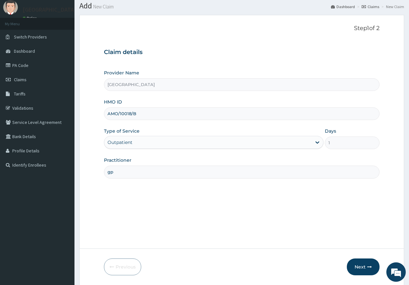
scroll to position [41, 0]
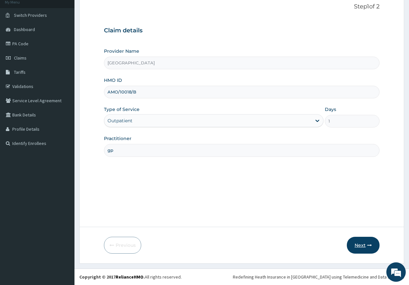
click at [364, 248] on button "Next" at bounding box center [363, 245] width 33 height 17
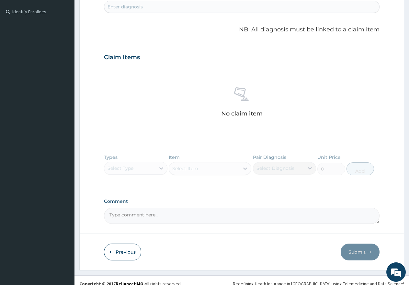
scroll to position [180, 0]
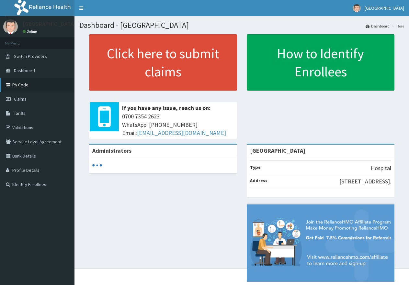
click at [25, 85] on link "PA Code" at bounding box center [37, 85] width 75 height 14
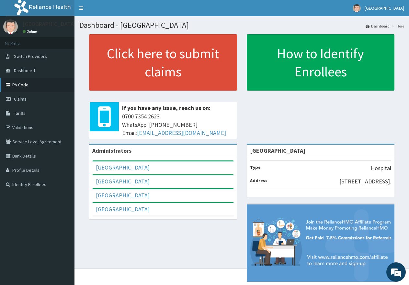
click at [21, 84] on link "PA Code" at bounding box center [37, 85] width 75 height 14
click at [20, 86] on link "PA Code" at bounding box center [37, 85] width 75 height 14
click at [23, 85] on link "PA Code" at bounding box center [37, 85] width 75 height 14
